Goal: Task Accomplishment & Management: Use online tool/utility

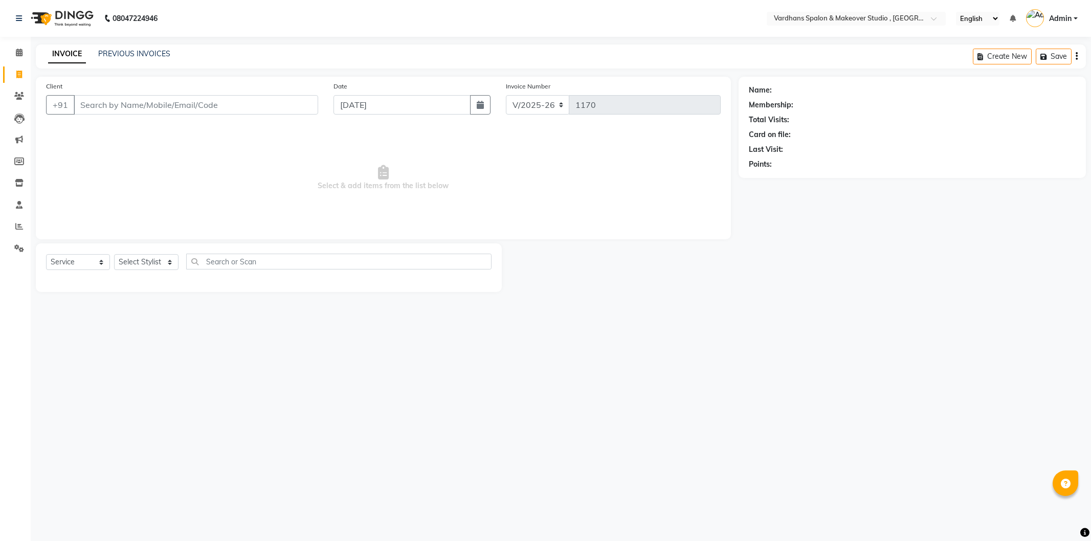
select select "6997"
select select "service"
click at [137, 53] on link "PREVIOUS INVOICES" at bounding box center [134, 53] width 72 height 9
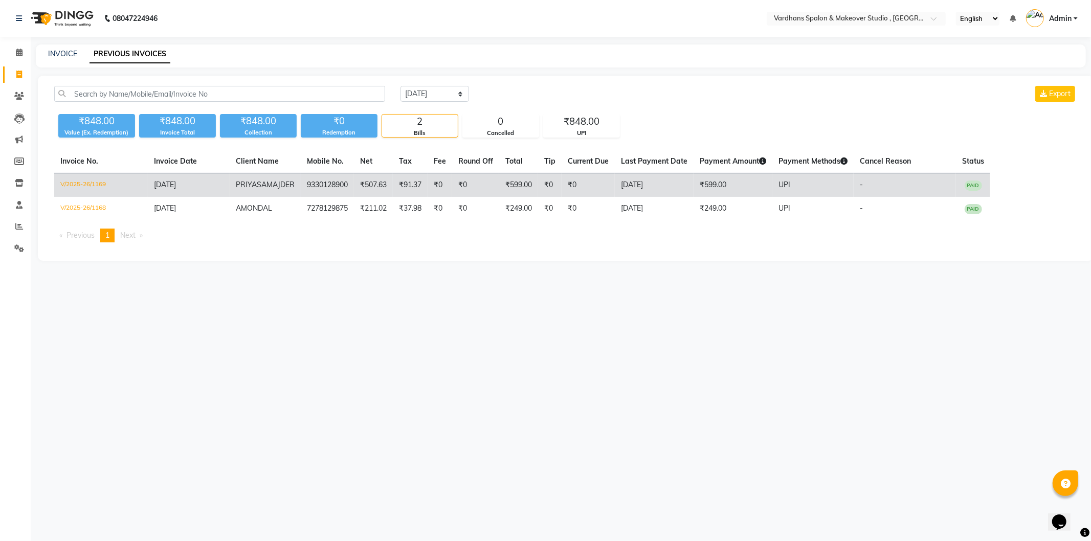
click at [282, 182] on span "SAMAJDER" at bounding box center [276, 184] width 38 height 9
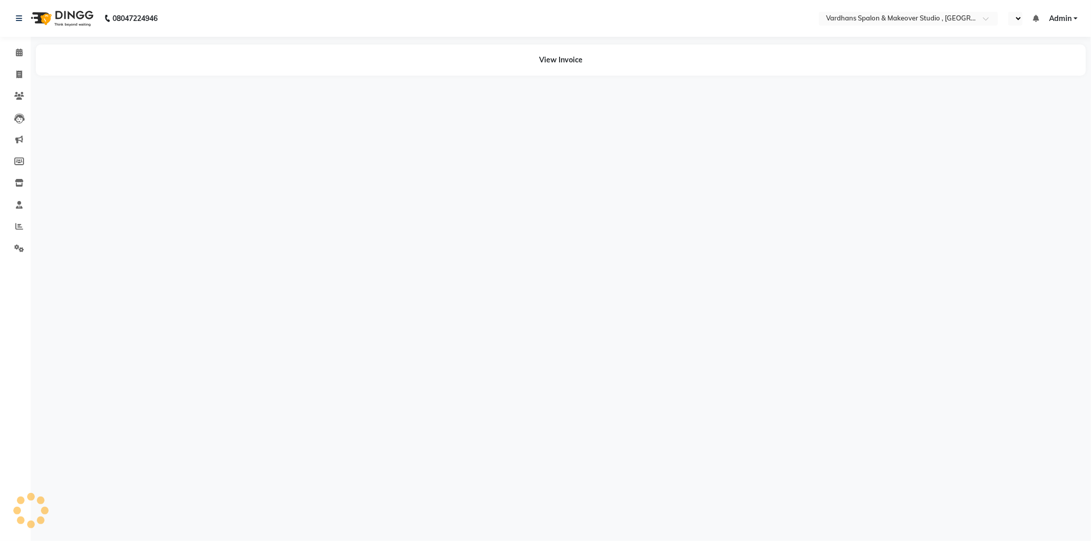
select select "en"
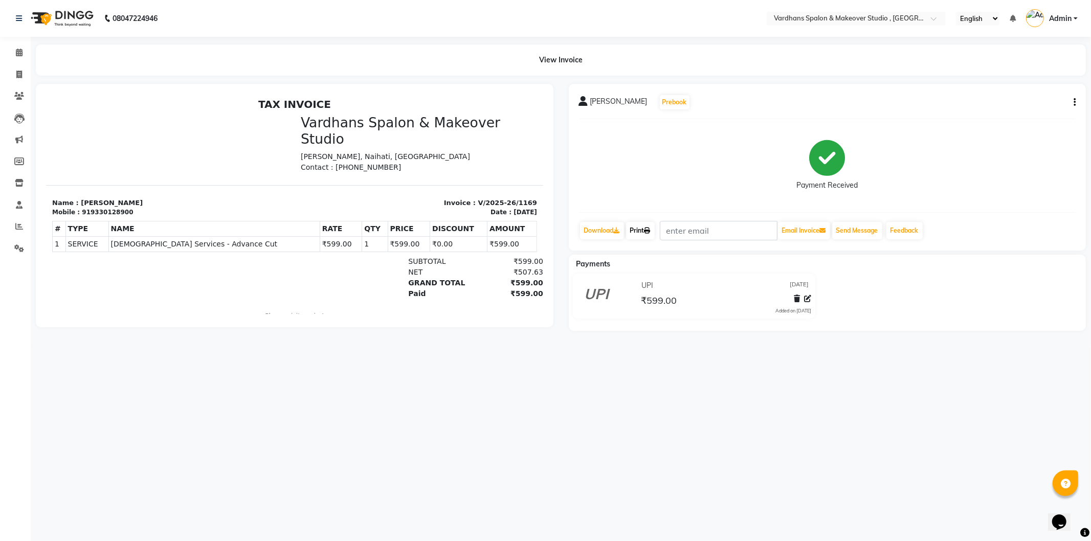
click at [636, 228] on link "Print" at bounding box center [640, 230] width 29 height 17
